Goal: Information Seeking & Learning: Find specific fact

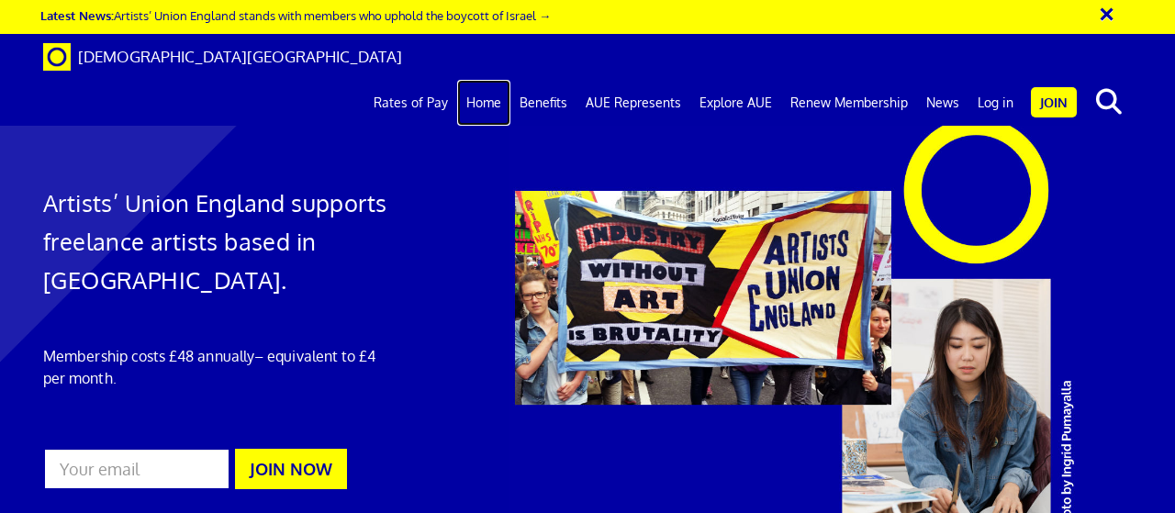
click at [503, 80] on link "Home" at bounding box center [483, 103] width 53 height 46
click at [1107, 15] on button "×" at bounding box center [1119, 11] width 46 height 30
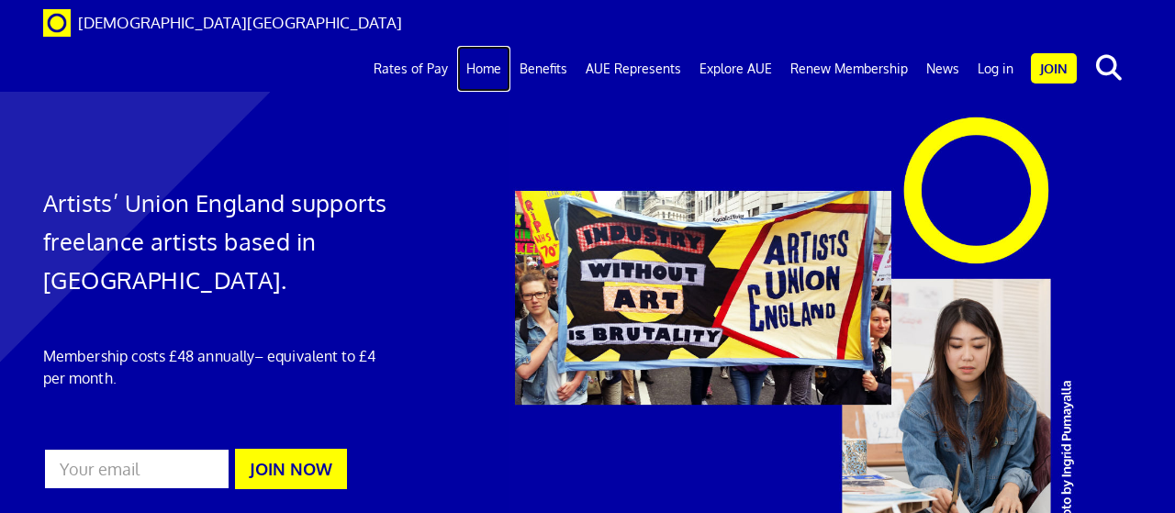
click at [505, 46] on link "Home" at bounding box center [483, 69] width 53 height 46
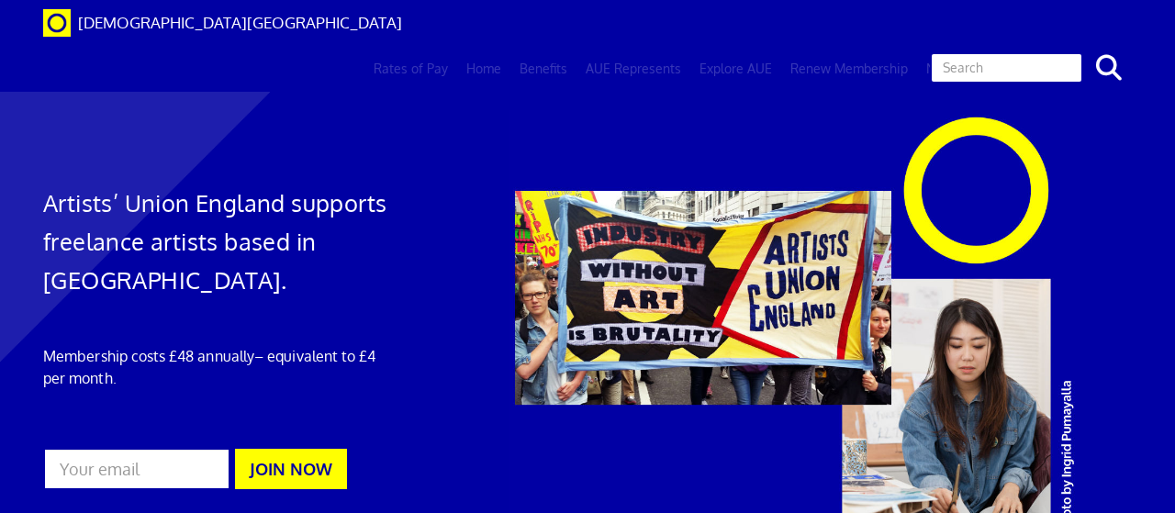
click at [1063, 52] on input "text" at bounding box center [1006, 67] width 153 height 31
type input "supporting paye employees"
click at [1080, 49] on button "search" at bounding box center [1108, 68] width 56 height 39
